Goal: Task Accomplishment & Management: Use online tool/utility

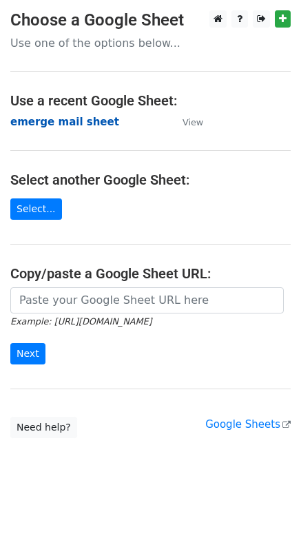
click at [66, 127] on strong "emerge mail sheet" at bounding box center [64, 122] width 109 height 12
click at [66, 125] on strong "emerge mail sheet" at bounding box center [64, 122] width 109 height 12
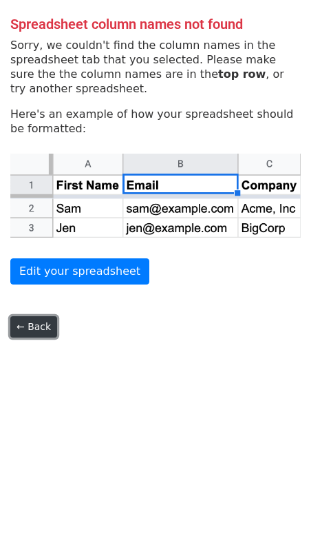
click at [47, 329] on link "← Back" at bounding box center [33, 326] width 47 height 21
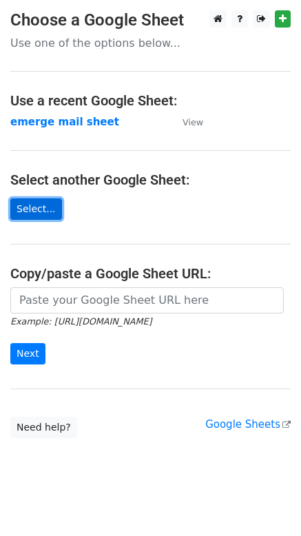
click at [33, 213] on link "Select..." at bounding box center [36, 208] width 52 height 21
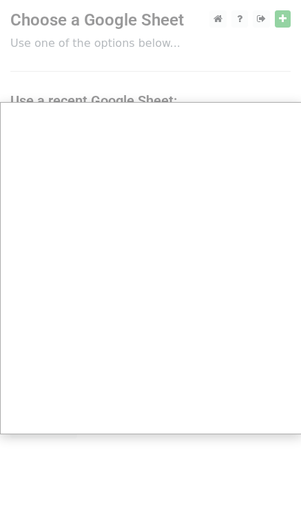
click at [248, 62] on div at bounding box center [150, 273] width 301 height 547
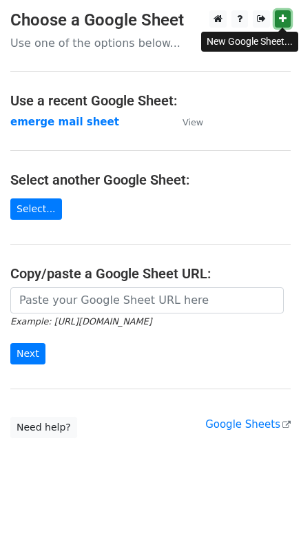
click at [285, 21] on icon at bounding box center [283, 19] width 8 height 10
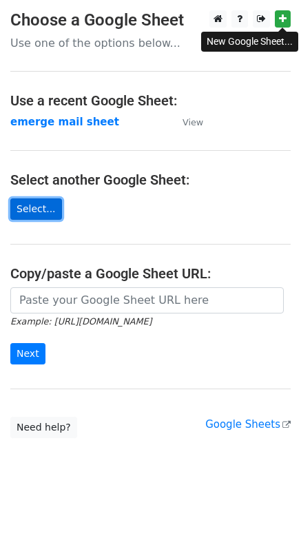
click at [47, 210] on link "Select..." at bounding box center [36, 208] width 52 height 21
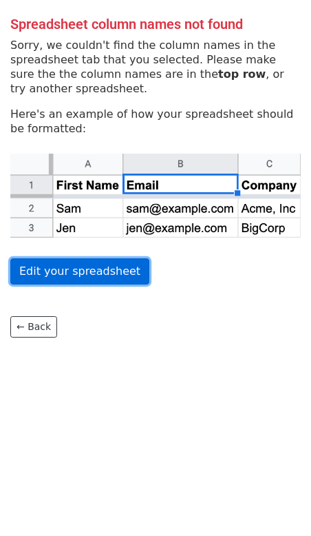
click at [79, 278] on link "Edit your spreadsheet" at bounding box center [79, 271] width 139 height 26
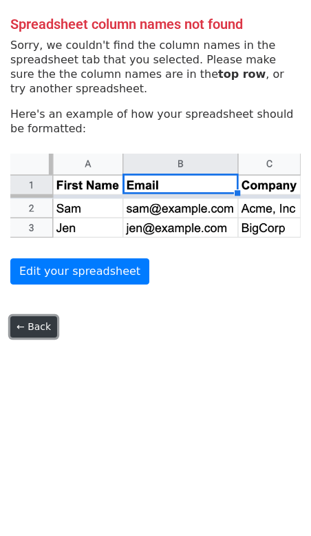
click at [39, 322] on link "← Back" at bounding box center [33, 326] width 47 height 21
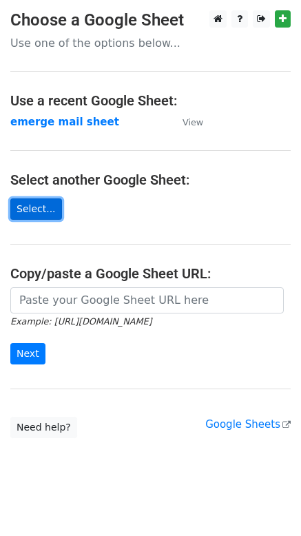
click at [52, 214] on link "Select..." at bounding box center [36, 208] width 52 height 21
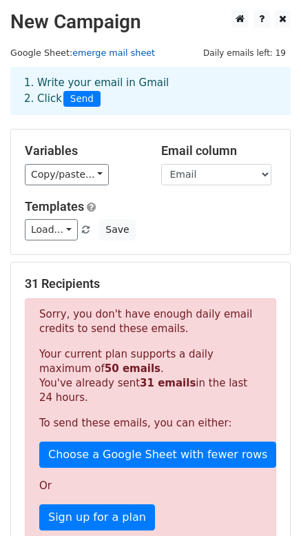
click at [127, 54] on link "emerge mail sheet" at bounding box center [113, 53] width 83 height 10
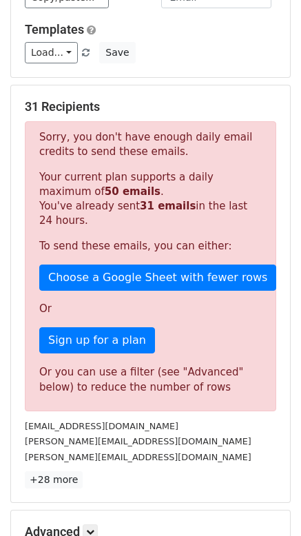
scroll to position [69, 0]
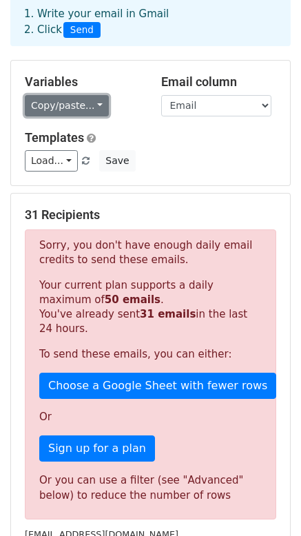
click at [50, 102] on link "Copy/paste..." at bounding box center [67, 105] width 84 height 21
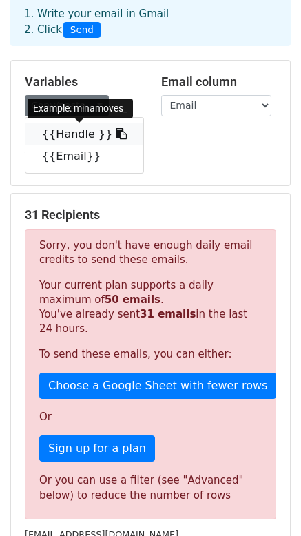
click at [60, 132] on link "{{Handle }}" at bounding box center [84, 134] width 118 height 22
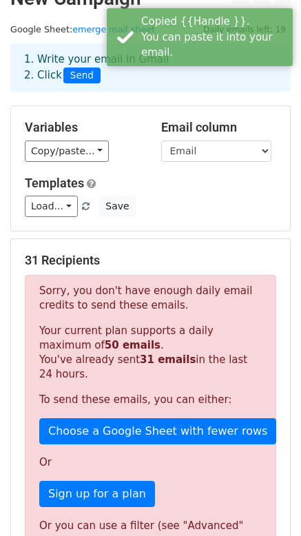
scroll to position [0, 0]
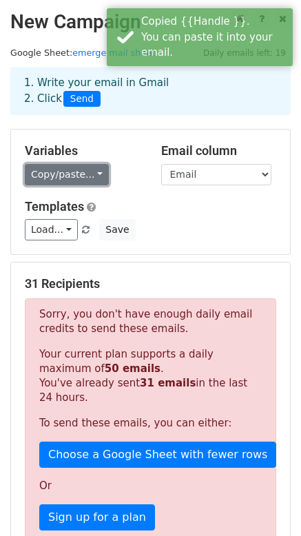
click at [96, 174] on link "Copy/paste..." at bounding box center [67, 174] width 84 height 21
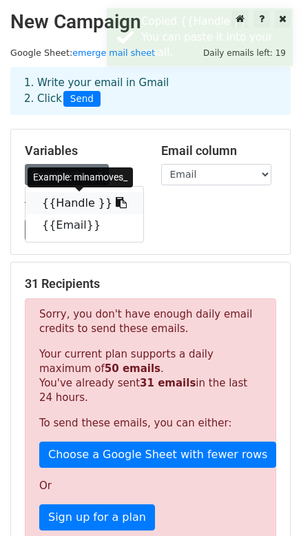
click at [116, 203] on icon at bounding box center [121, 202] width 11 height 11
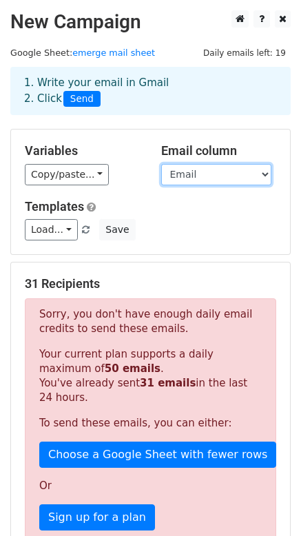
click at [165, 176] on select "Handle Email" at bounding box center [216, 174] width 110 height 21
click at [161, 164] on select "Handle Email" at bounding box center [216, 174] width 110 height 21
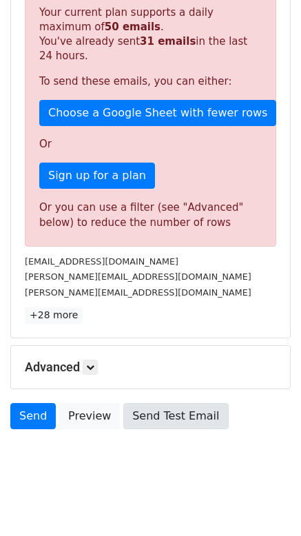
scroll to position [345, 0]
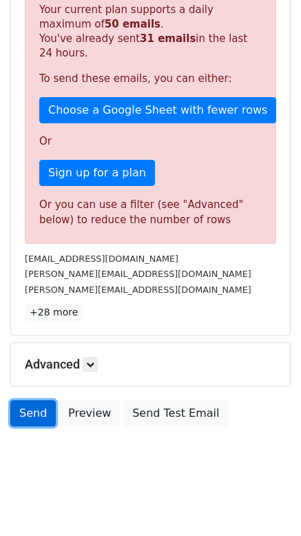
click at [39, 417] on link "Send" at bounding box center [32, 413] width 45 height 26
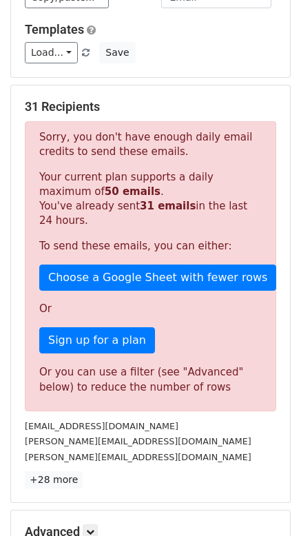
scroll to position [0, 0]
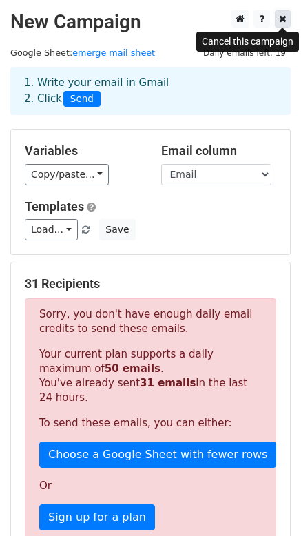
click at [279, 13] on link at bounding box center [283, 18] width 16 height 17
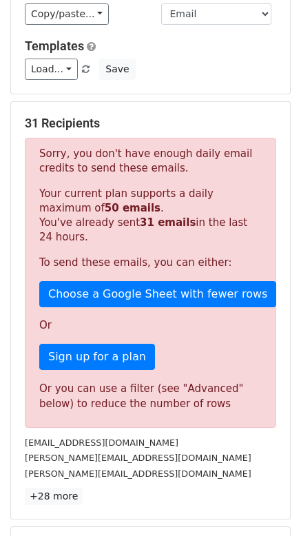
scroll to position [345, 0]
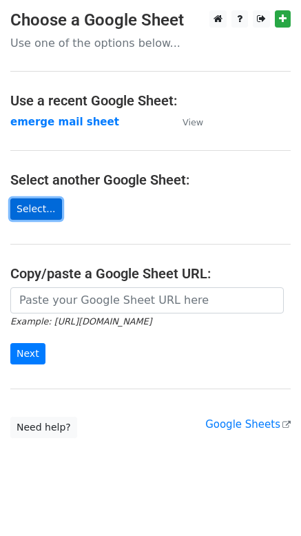
click at [39, 212] on link "Select..." at bounding box center [36, 208] width 52 height 21
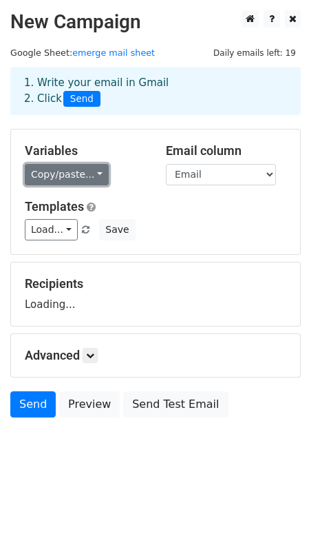
click at [84, 177] on link "Copy/paste..." at bounding box center [67, 174] width 84 height 21
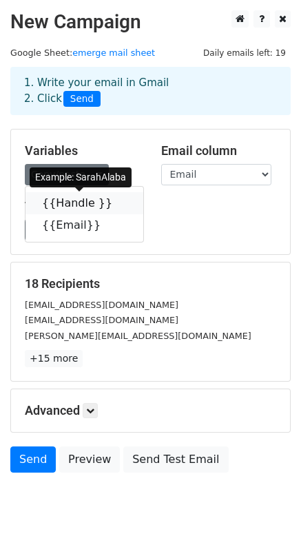
click at [86, 201] on link "{{Handle }}" at bounding box center [84, 203] width 118 height 22
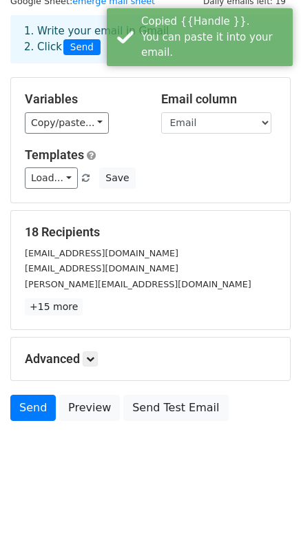
scroll to position [52, 0]
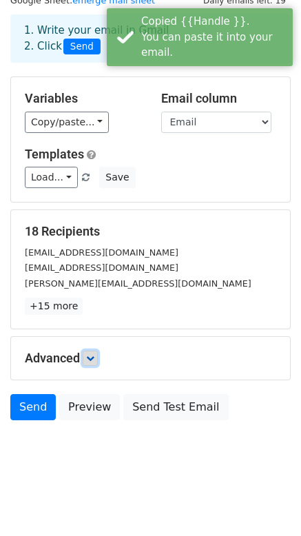
click at [88, 360] on link at bounding box center [90, 358] width 15 height 15
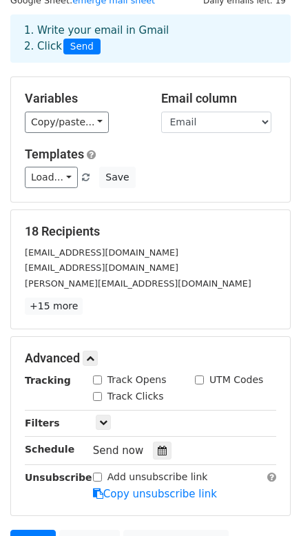
click at [94, 376] on input "Track Opens" at bounding box center [97, 380] width 9 height 9
checkbox input "true"
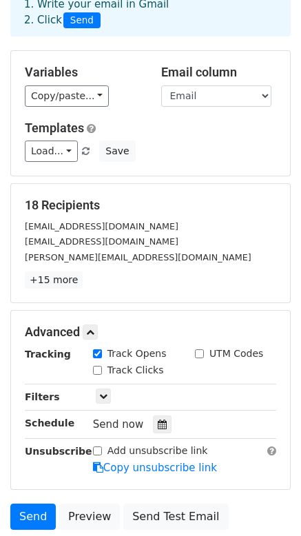
scroll to position [121, 0]
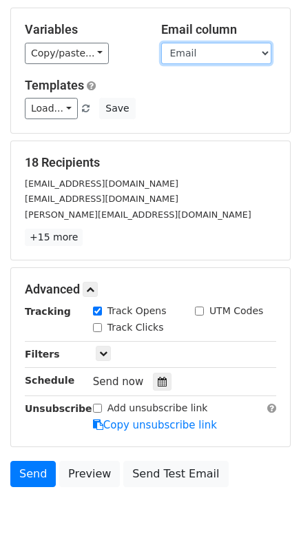
click at [212, 51] on select "Handle Email" at bounding box center [216, 53] width 110 height 21
drag, startPoint x: 209, startPoint y: 168, endPoint x: 171, endPoint y: 194, distance: 46.6
click at [209, 168] on h5 "18 Recipients" at bounding box center [151, 162] width 252 height 15
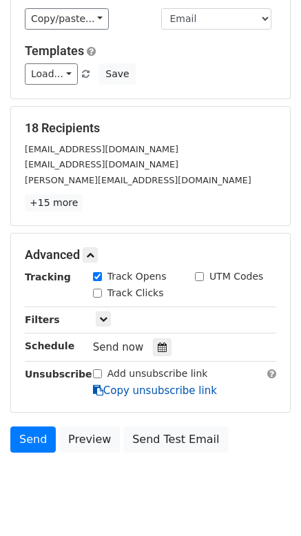
scroll to position [186, 0]
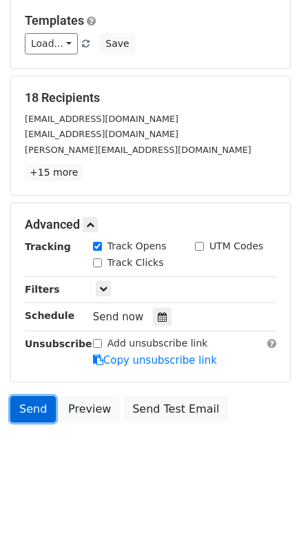
click at [34, 414] on link "Send" at bounding box center [32, 409] width 45 height 26
